Goal: Task Accomplishment & Management: Complete application form

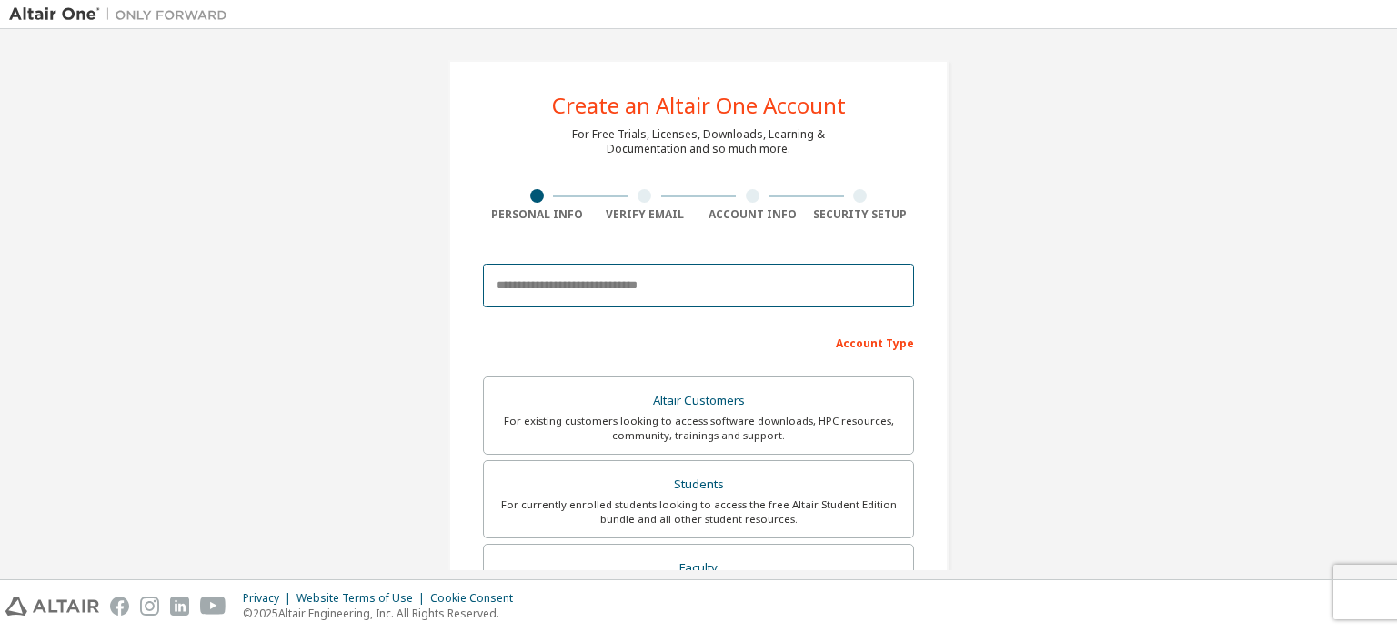
click at [620, 281] on input "email" at bounding box center [698, 286] width 431 height 44
type input "**********"
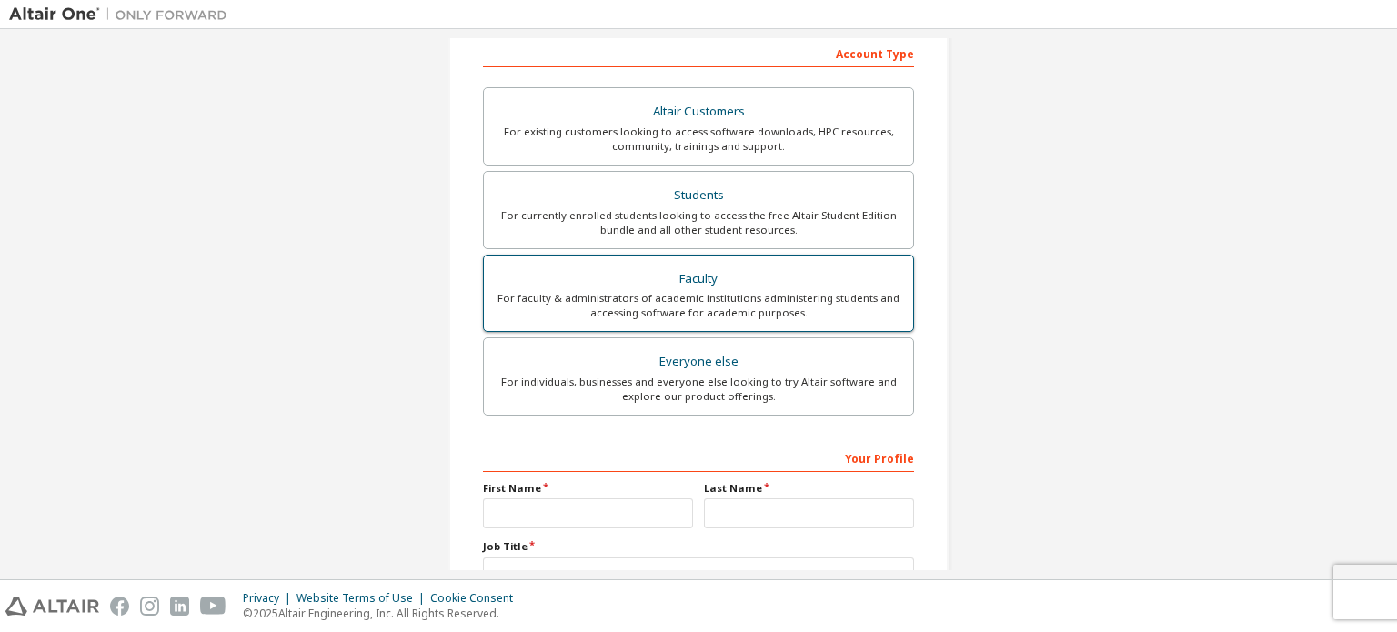
scroll to position [322, 0]
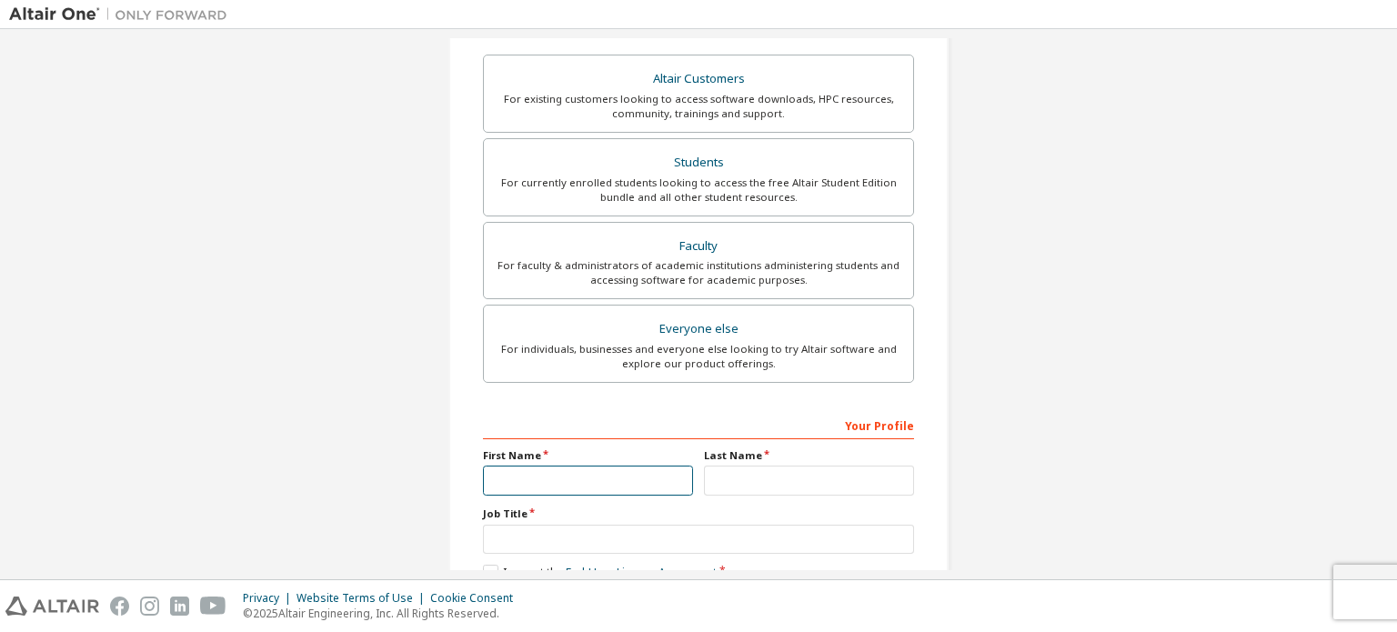
click at [558, 478] on input "text" at bounding box center [588, 481] width 210 height 30
type input "*********"
click at [726, 476] on input "text" at bounding box center [809, 481] width 210 height 30
type input "**********"
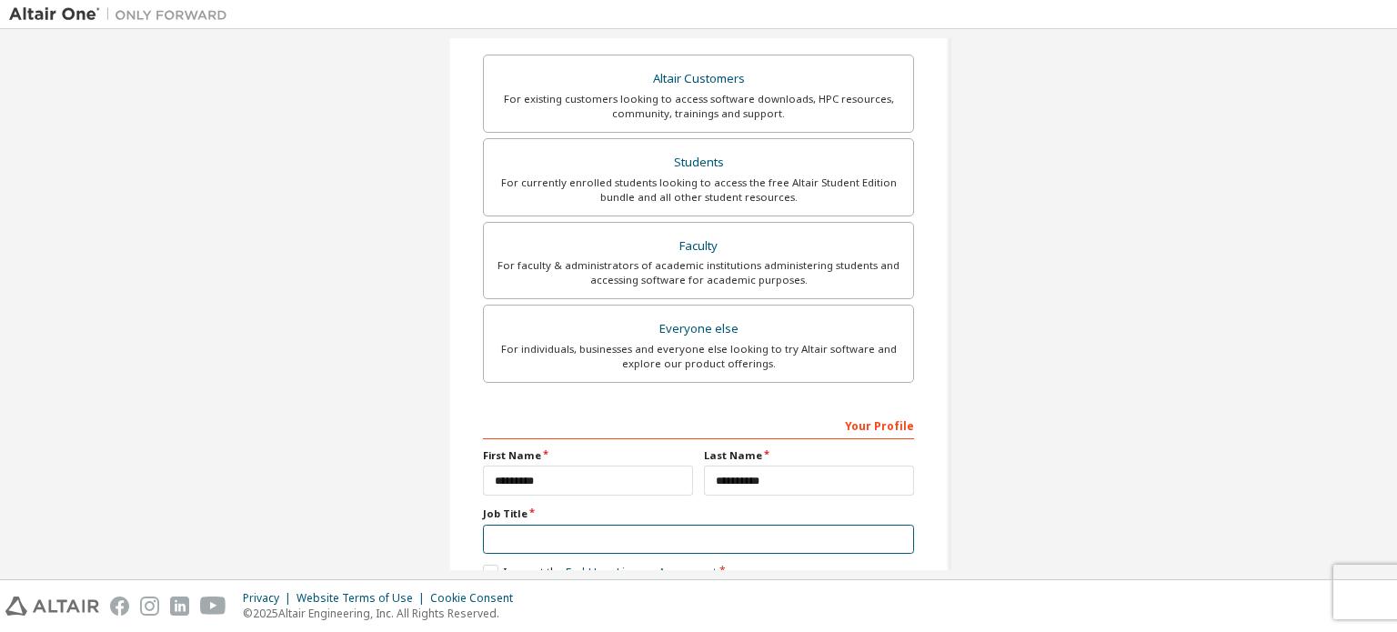
click at [600, 536] on input "text" at bounding box center [698, 540] width 431 height 30
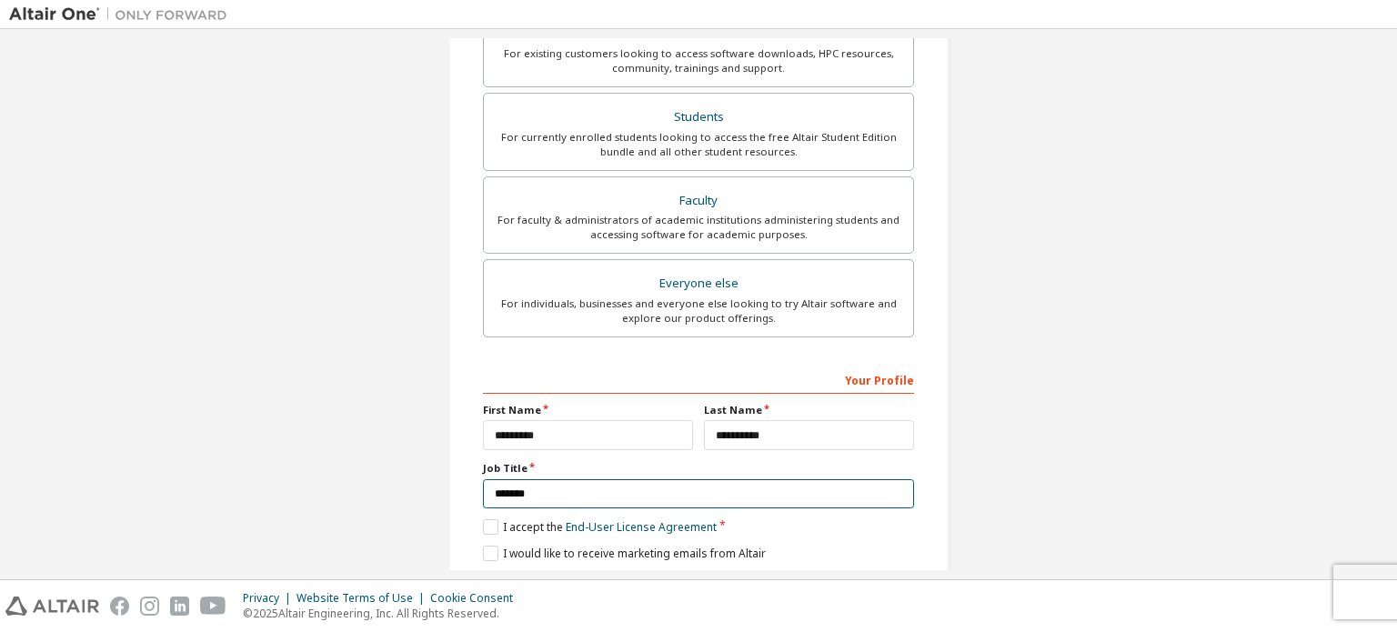
scroll to position [427, 0]
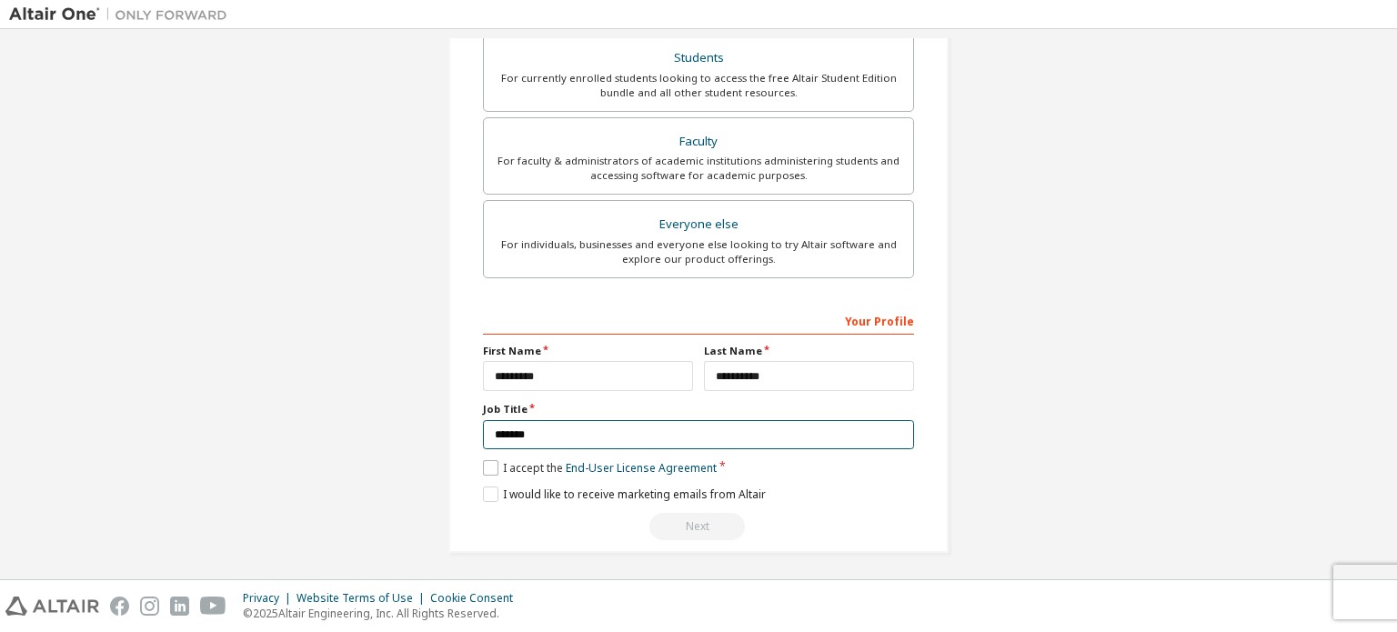
type input "*******"
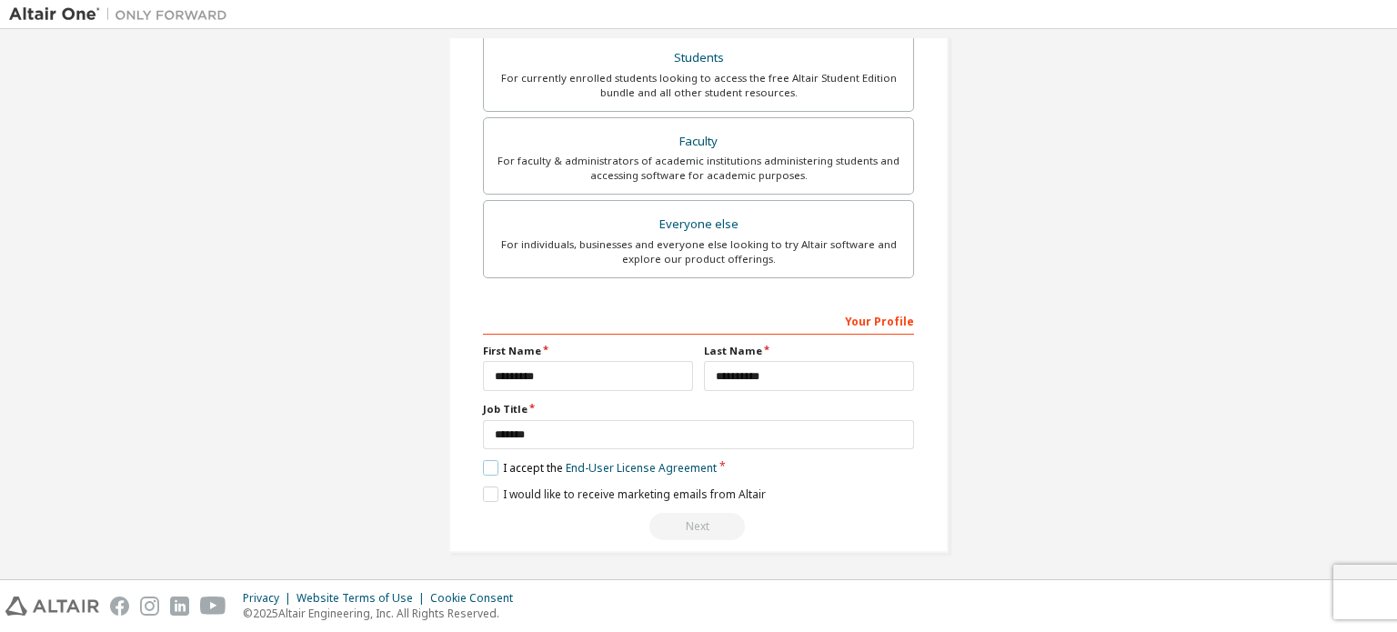
click at [494, 461] on label "I accept the End-User License Agreement" at bounding box center [600, 467] width 234 height 15
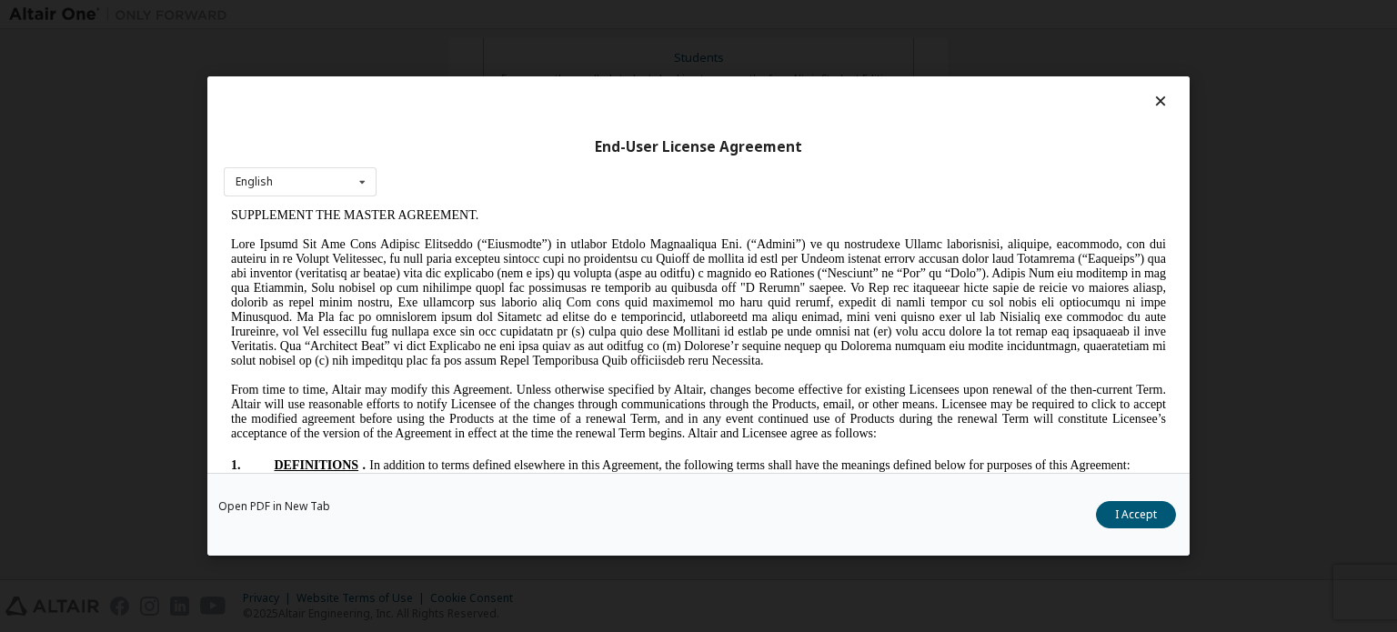
scroll to position [210, 0]
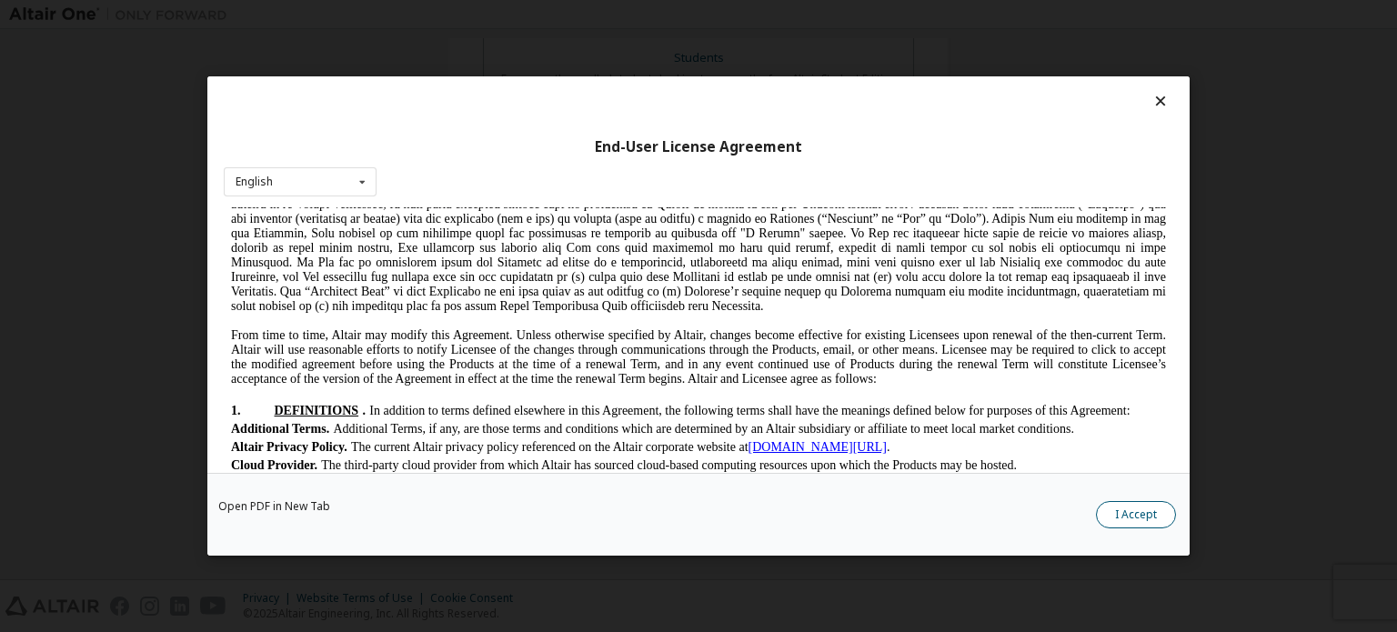
click at [1130, 513] on button "I Accept" at bounding box center [1136, 514] width 80 height 27
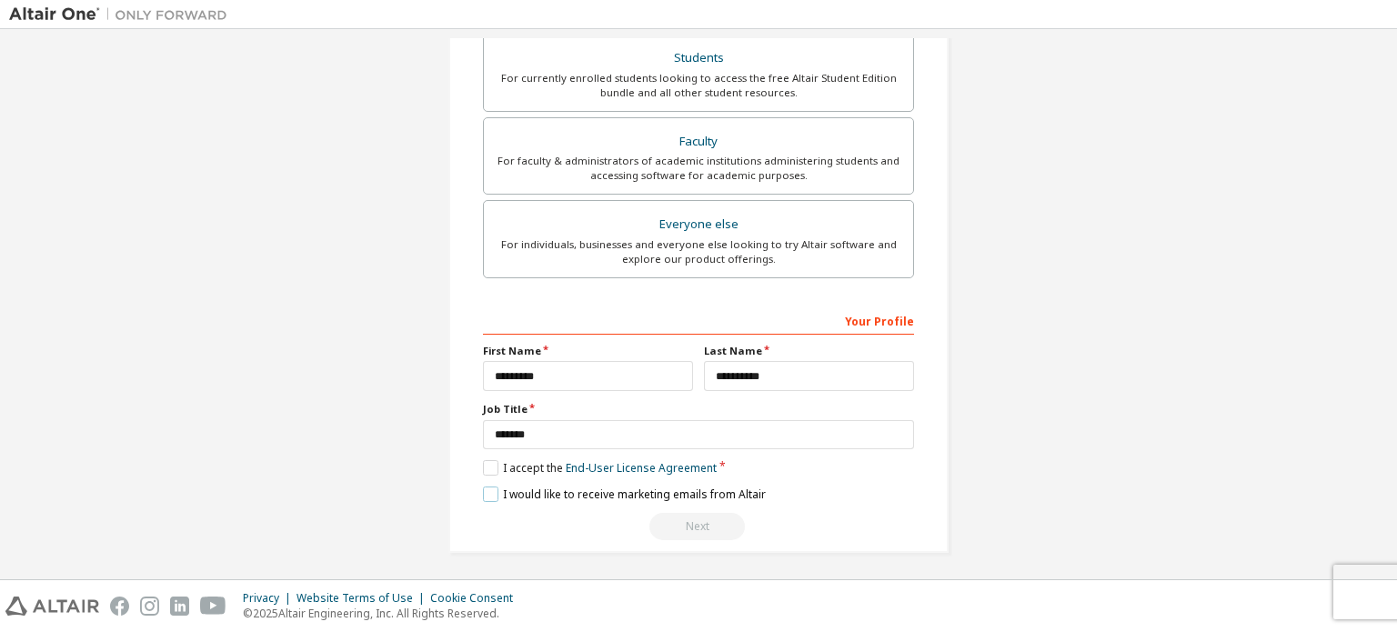
click at [488, 492] on label "I would like to receive marketing emails from Altair" at bounding box center [624, 494] width 283 height 15
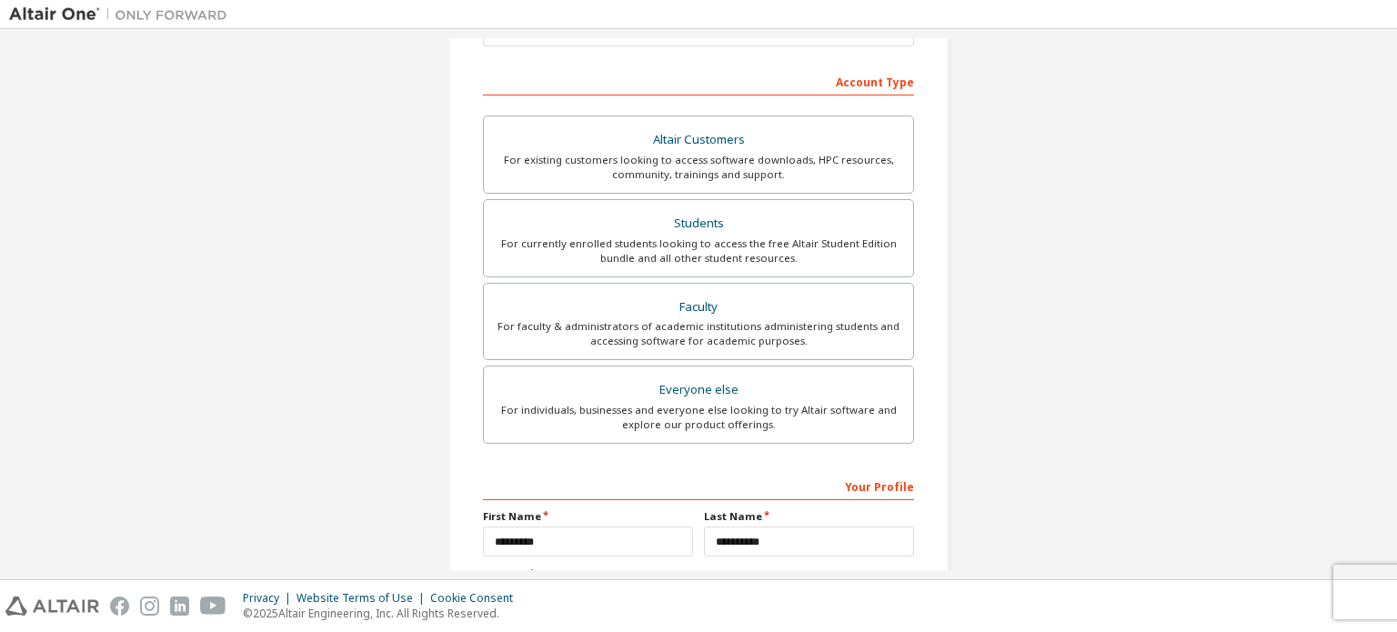
scroll to position [225, 0]
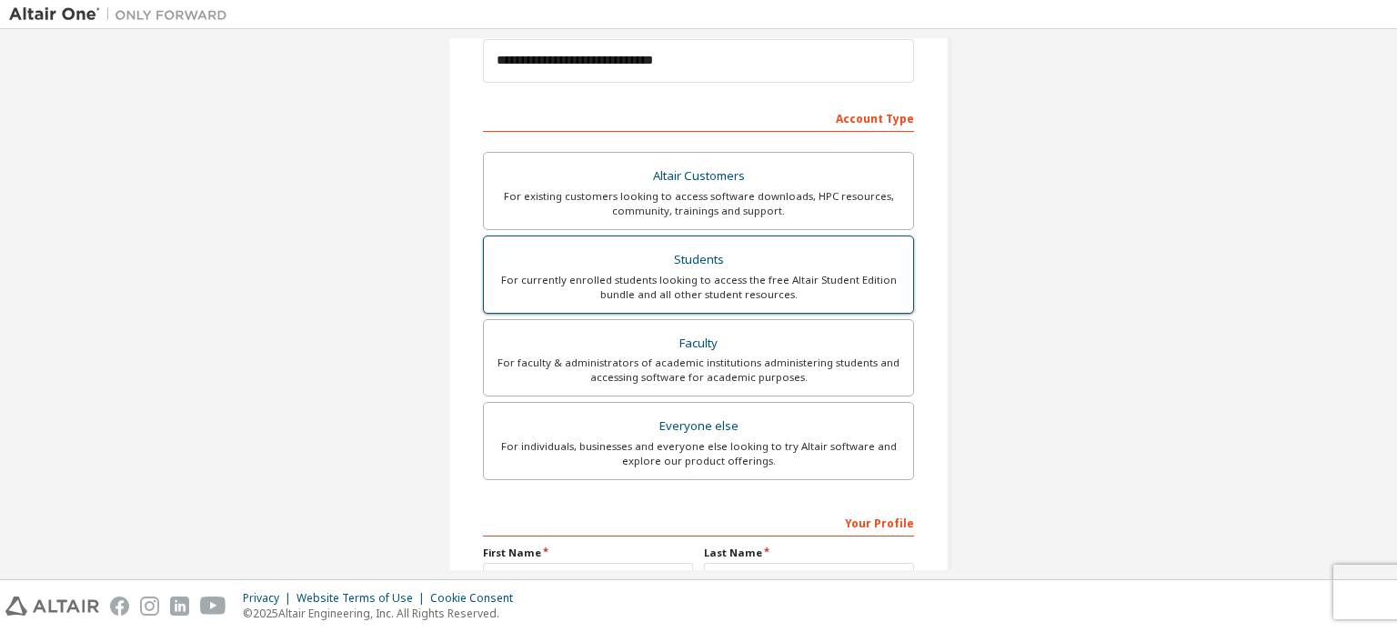
click at [577, 291] on div "For currently enrolled students looking to access the free Altair Student Editi…" at bounding box center [698, 287] width 407 height 29
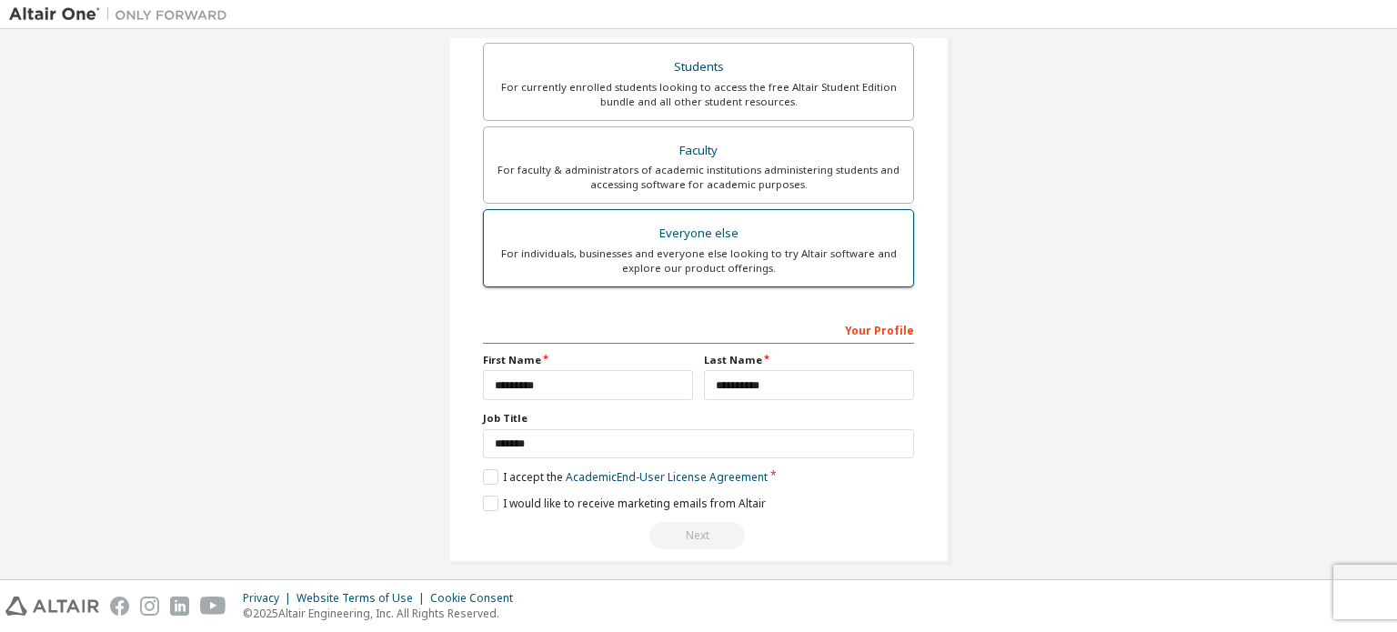
scroll to position [417, 0]
click at [483, 471] on label "I accept the Academic End-User License Agreement" at bounding box center [625, 477] width 285 height 15
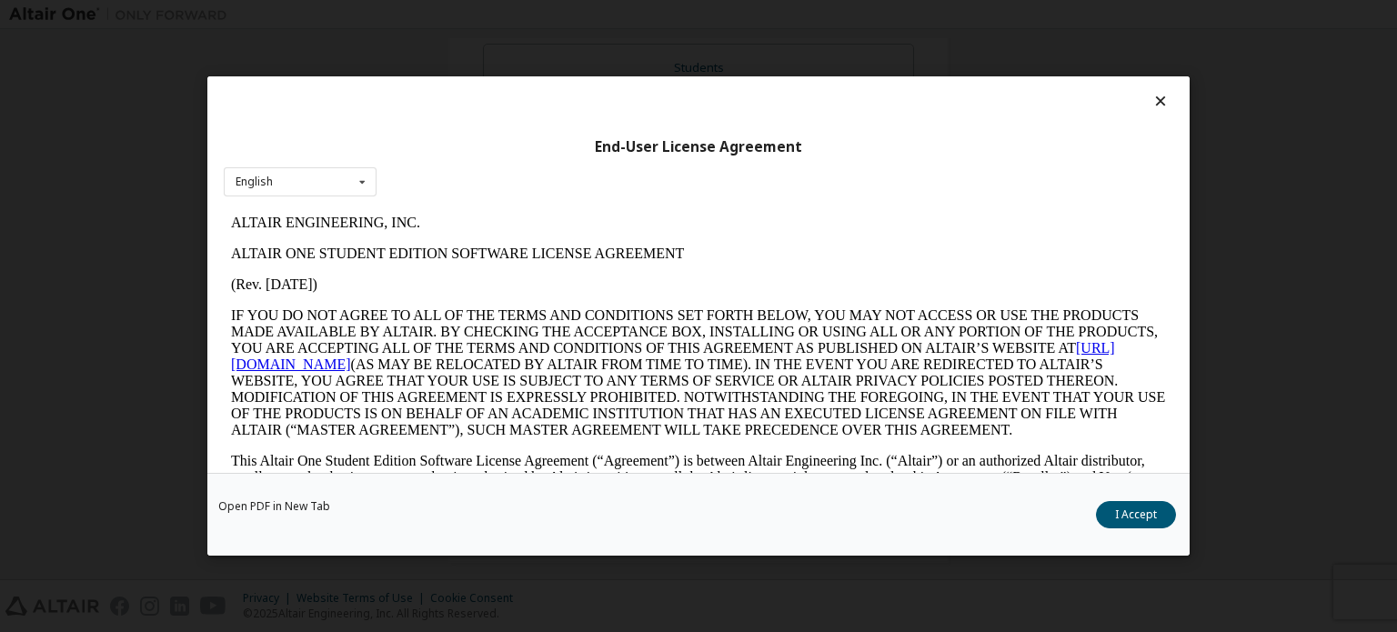
scroll to position [0, 0]
click at [1133, 522] on button "I Accept" at bounding box center [1136, 514] width 80 height 27
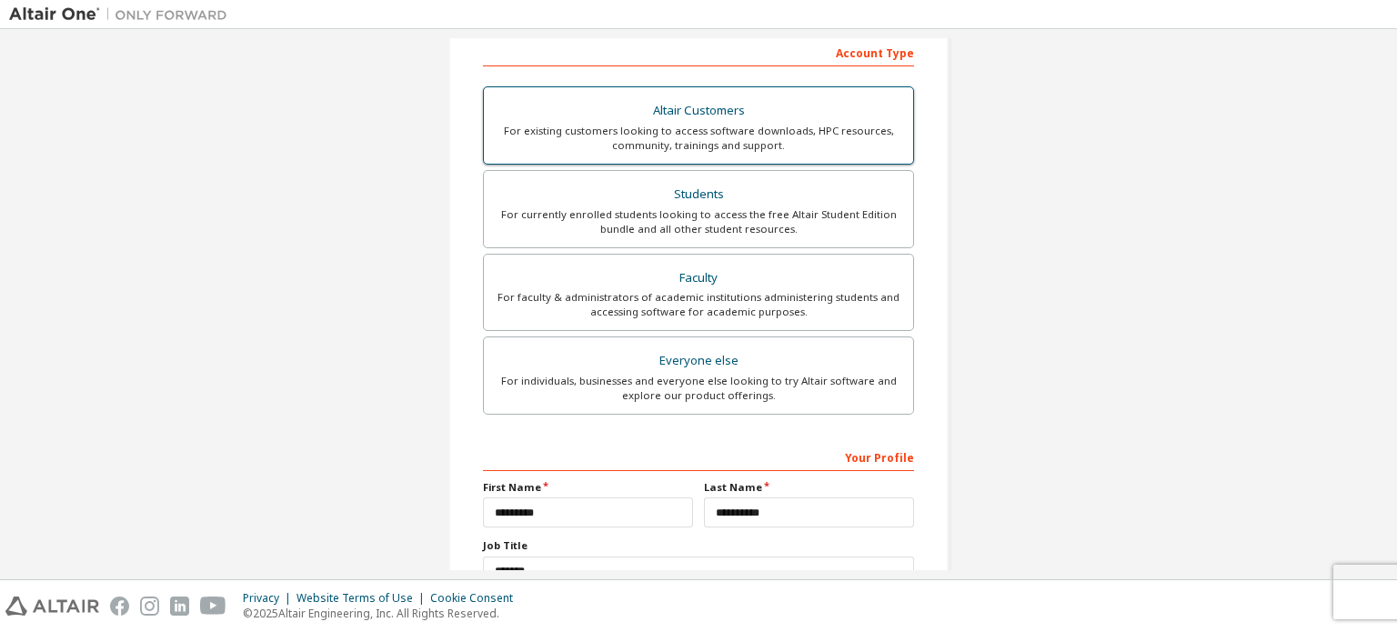
scroll to position [302, 0]
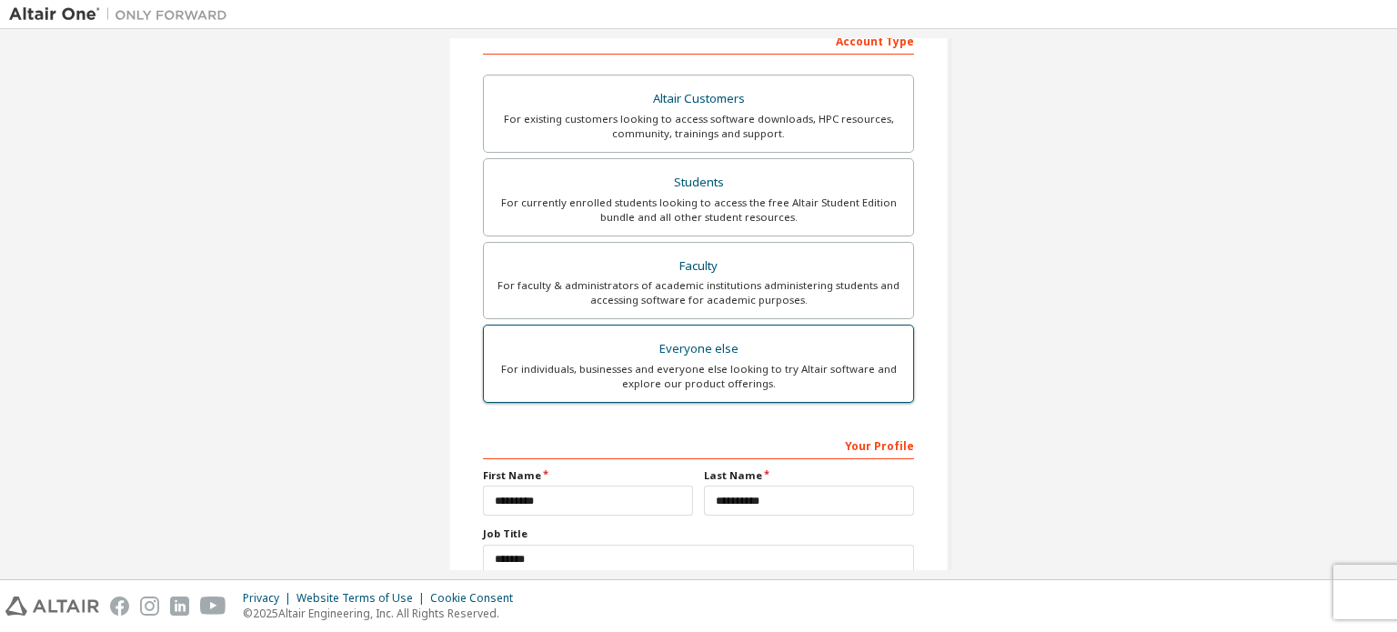
click at [583, 367] on div "For individuals, businesses and everyone else looking to try Altair software an…" at bounding box center [698, 376] width 407 height 29
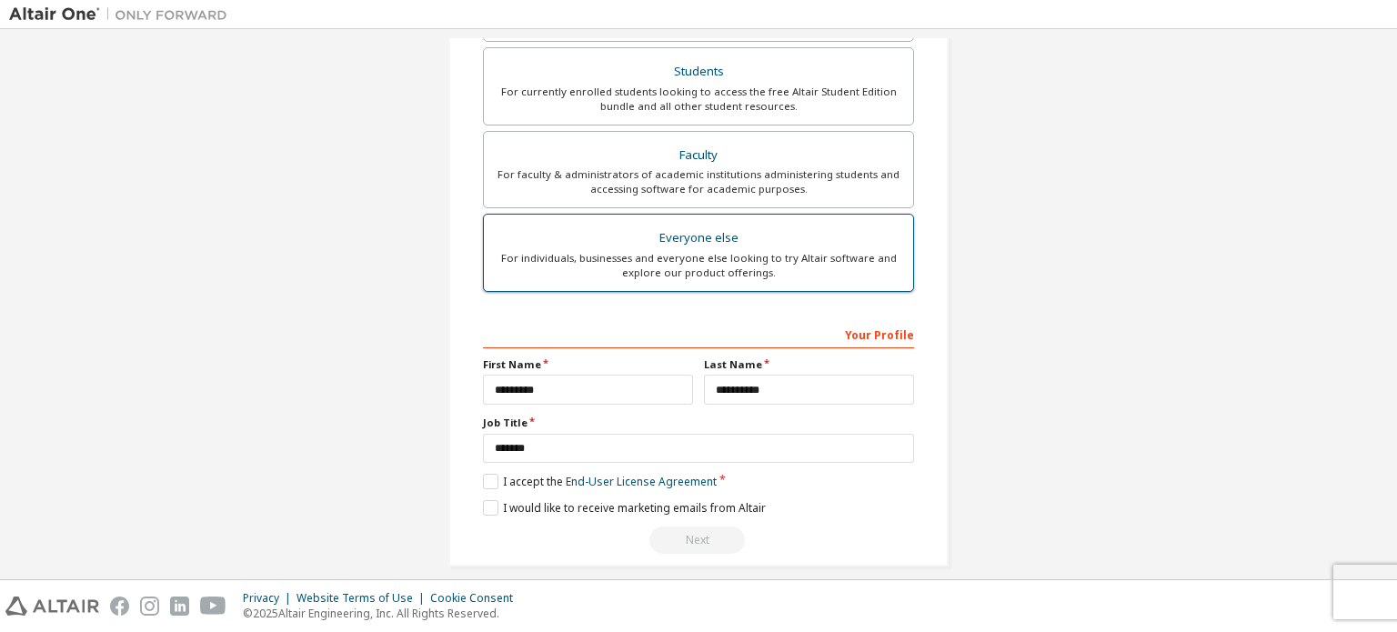
scroll to position [427, 0]
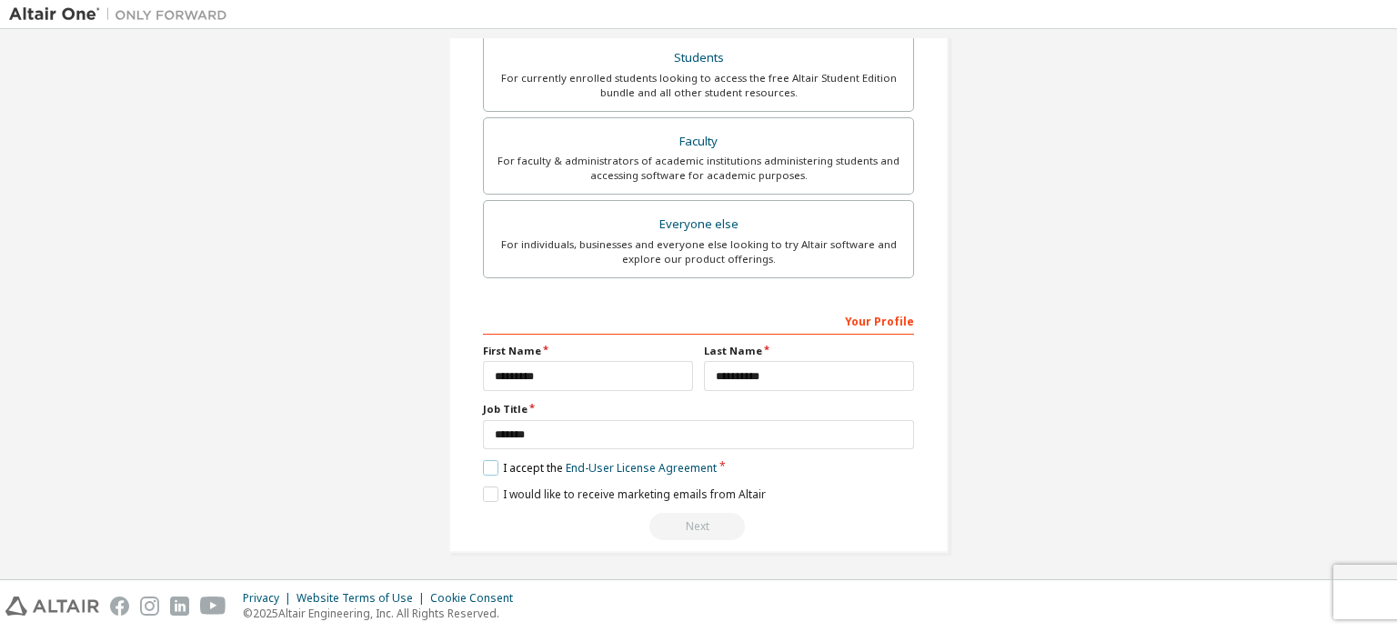
click at [488, 465] on label "I accept the End-User License Agreement" at bounding box center [600, 467] width 234 height 15
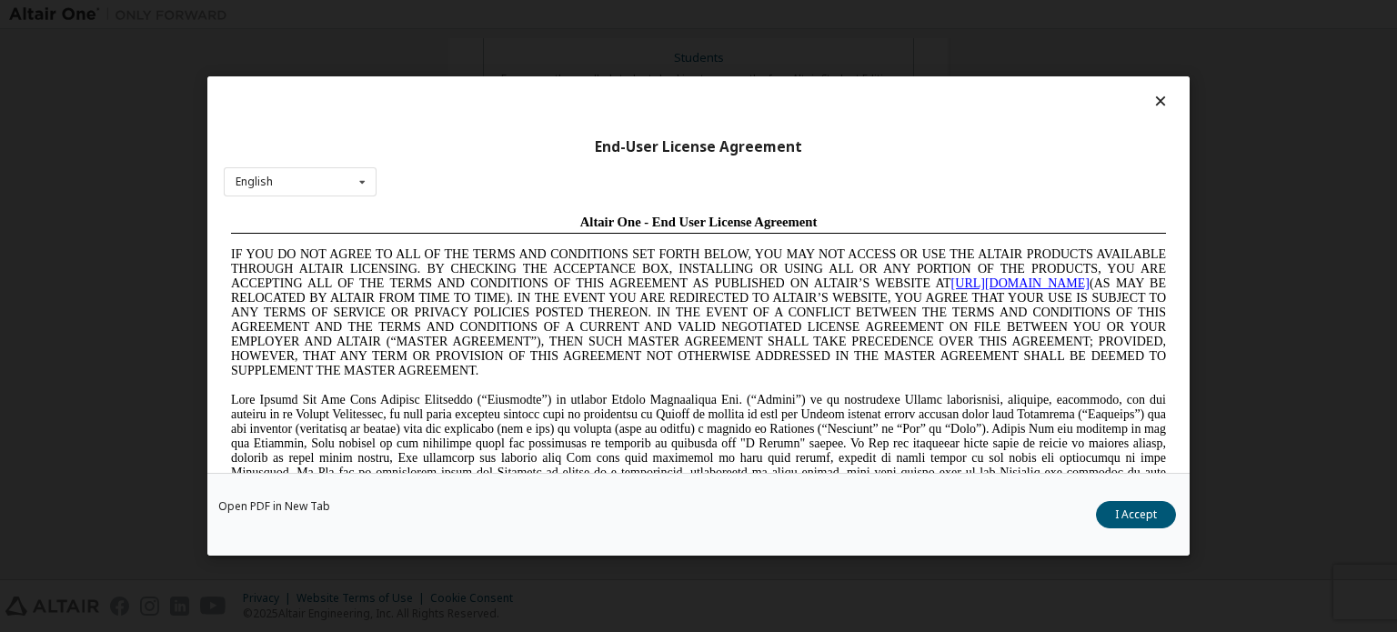
scroll to position [0, 0]
click at [1142, 523] on button "I Accept" at bounding box center [1136, 514] width 80 height 27
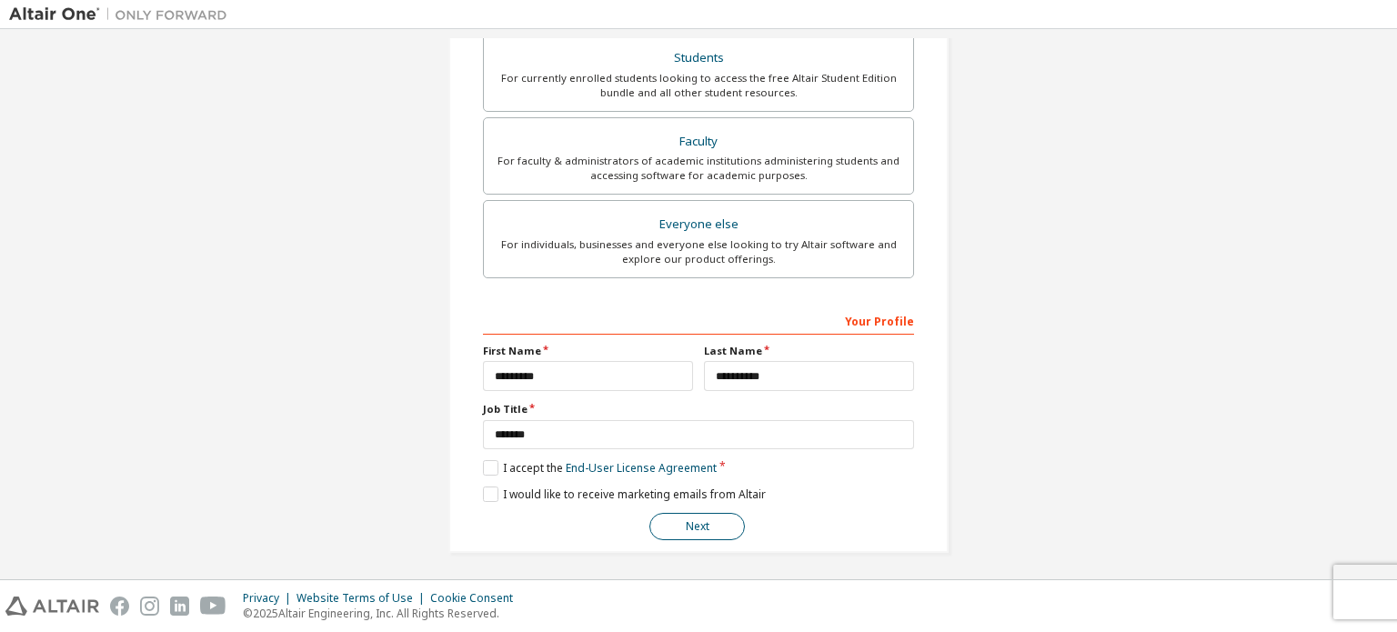
click at [674, 522] on button "Next" at bounding box center [697, 526] width 96 height 27
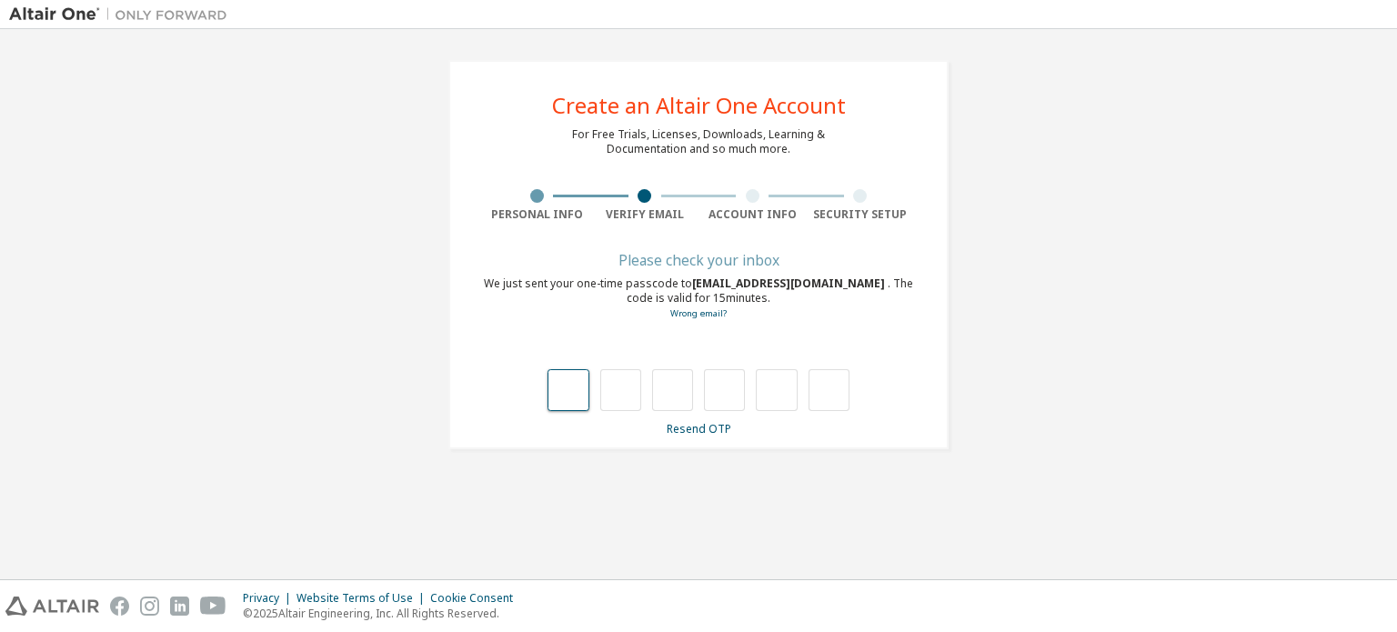
type input "*"
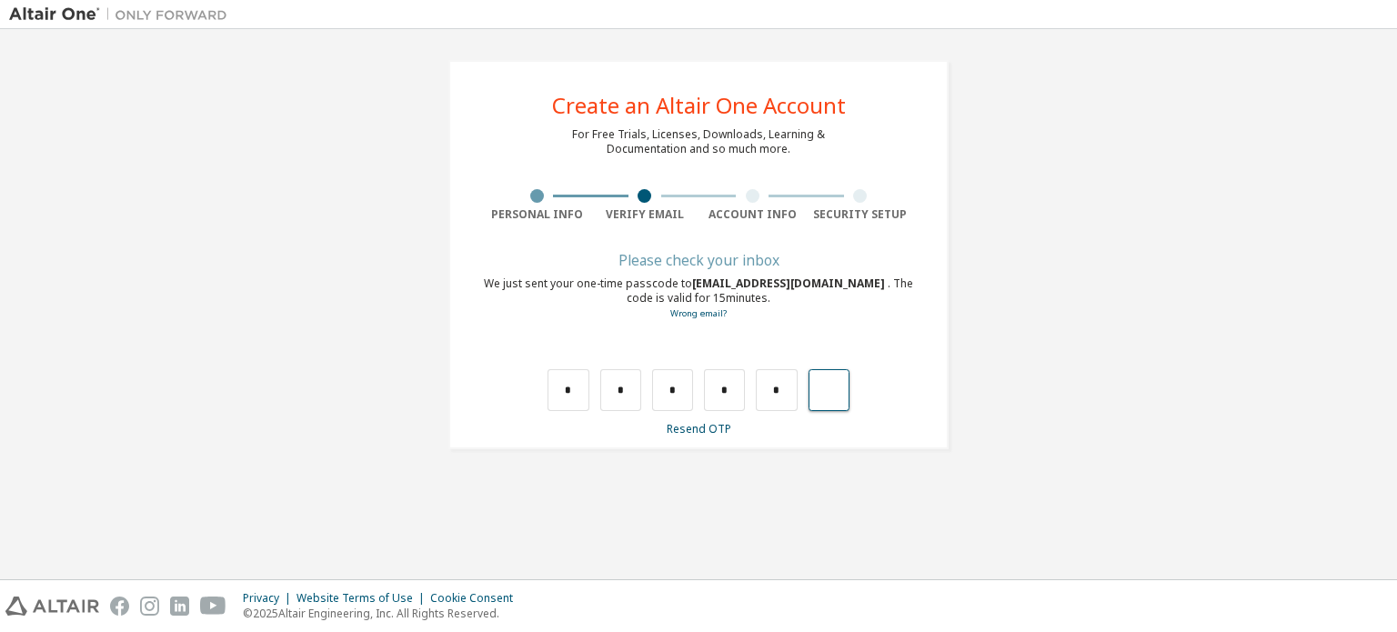
type input "*"
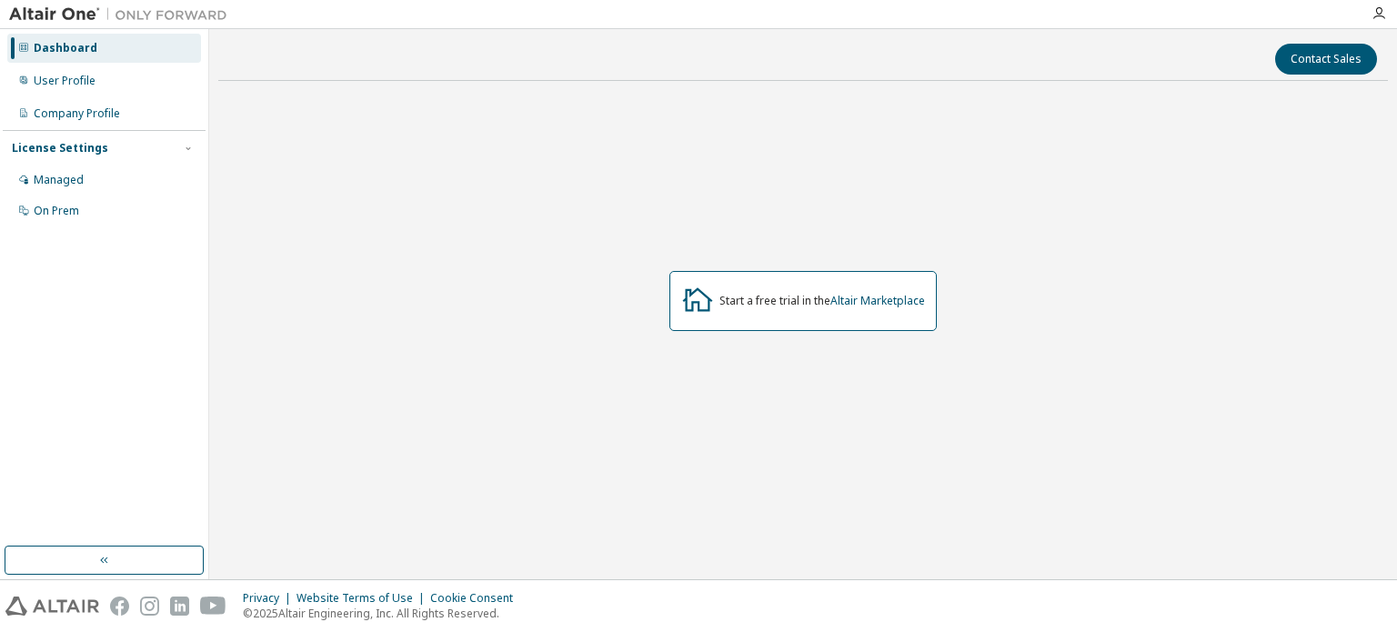
click at [766, 307] on div "Start a free trial in the Altair Marketplace" at bounding box center [822, 301] width 206 height 15
click at [65, 69] on div "User Profile" at bounding box center [104, 80] width 194 height 29
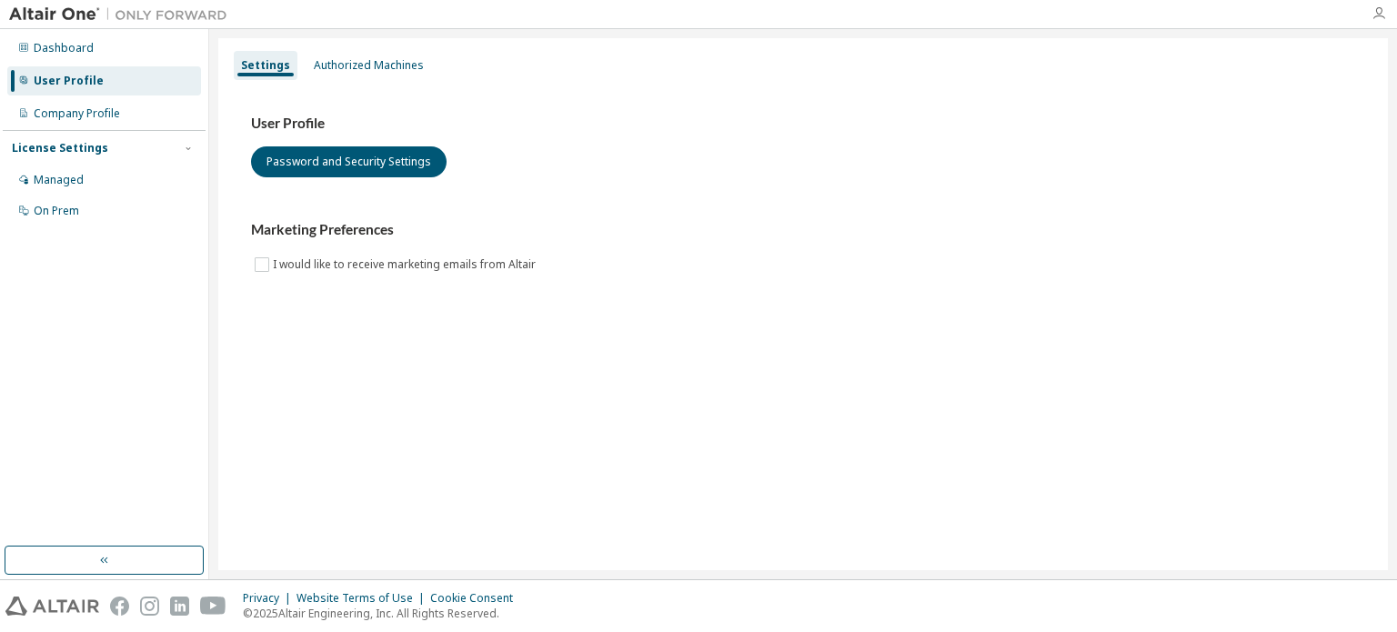
drag, startPoint x: 1368, startPoint y: 11, endPoint x: 1380, endPoint y: 17, distance: 13.4
click at [1380, 17] on div at bounding box center [1379, 13] width 36 height 15
click at [1380, 17] on icon "button" at bounding box center [1379, 13] width 15 height 15
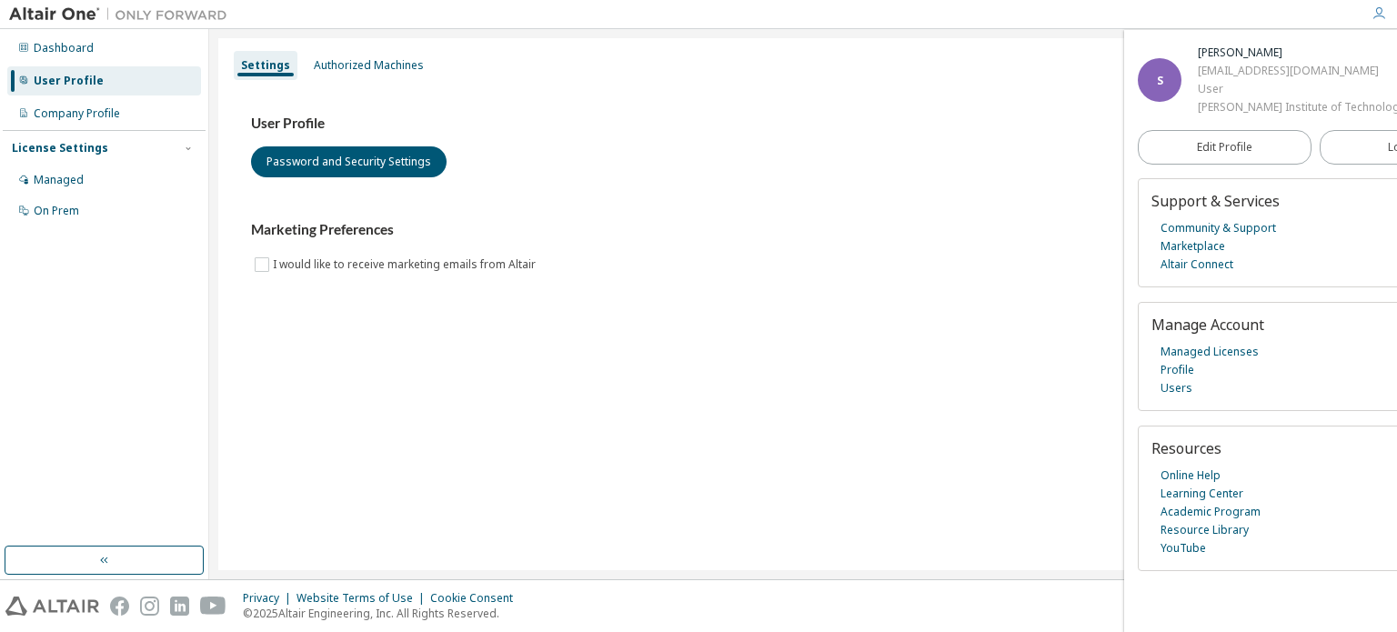
click at [885, 538] on div "Settings Authorized Machines User Profile Password and Security Settings Market…" at bounding box center [803, 304] width 1170 height 532
click at [74, 567] on button "button" at bounding box center [104, 560] width 199 height 29
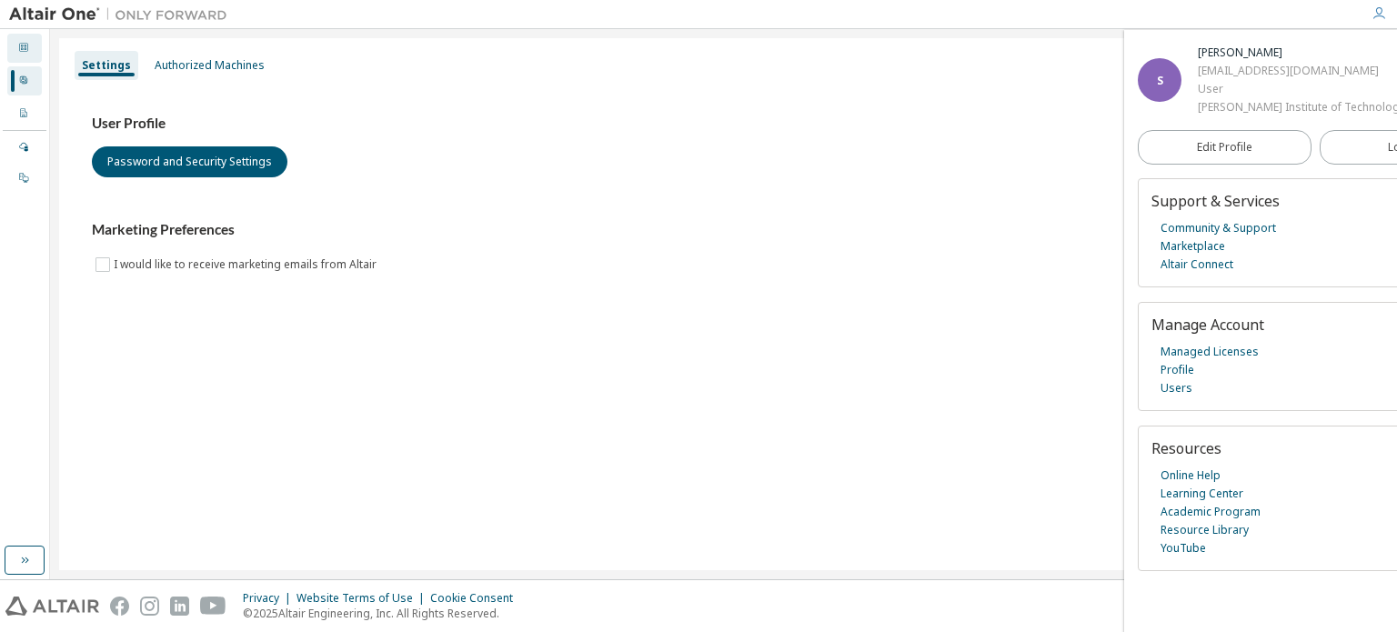
click at [18, 53] on div at bounding box center [23, 48] width 11 height 15
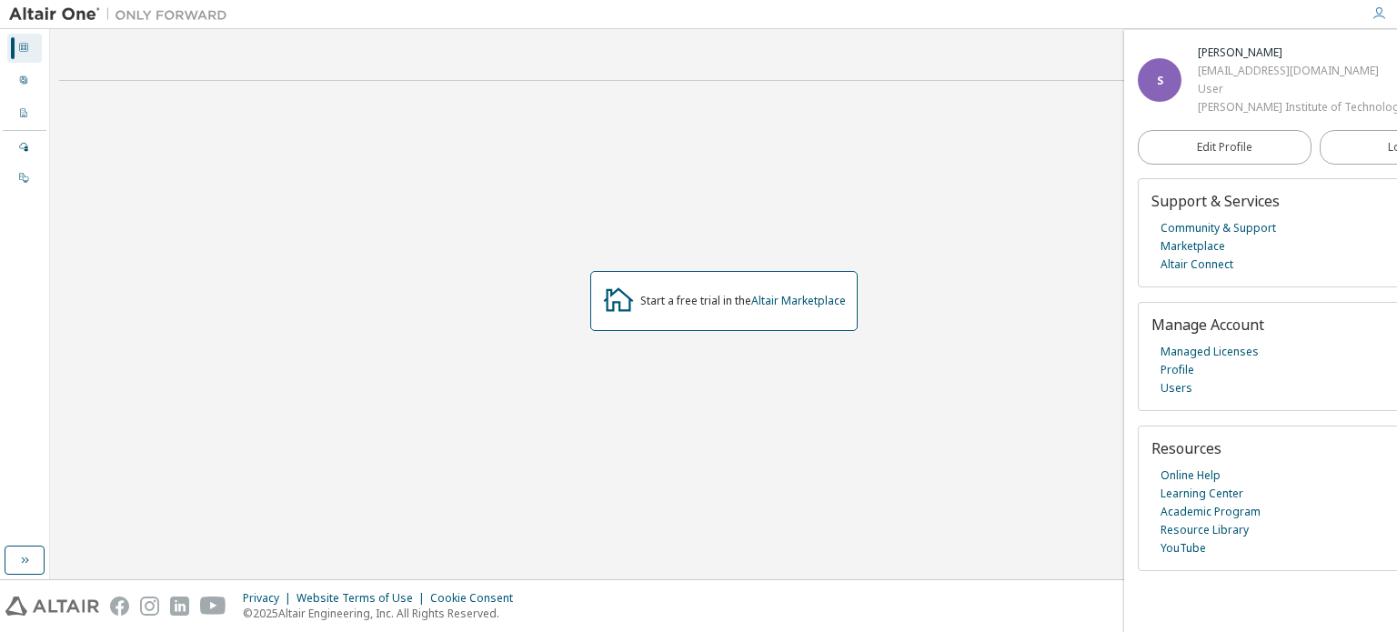
click at [353, 166] on div "Start a free trial in the Altair Marketplace" at bounding box center [723, 301] width 1329 height 411
